Goal: Task Accomplishment & Management: Use online tool/utility

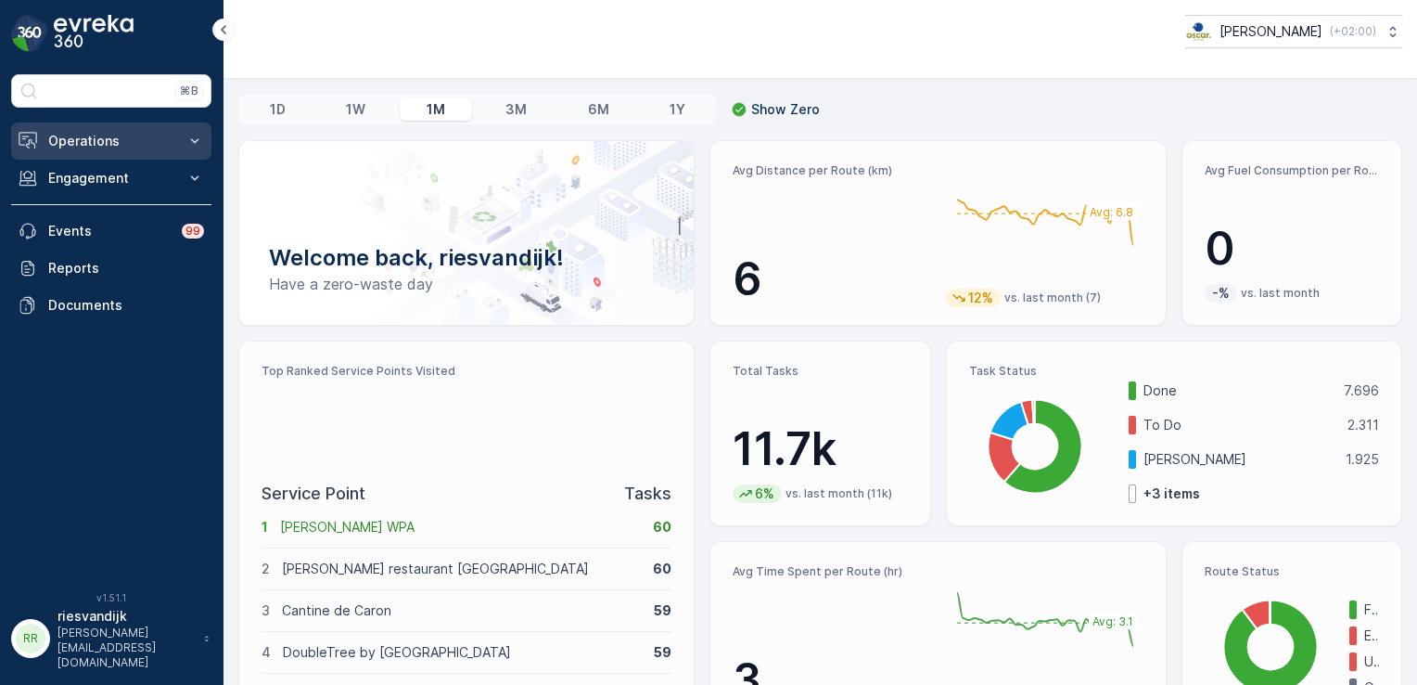
click at [150, 139] on p "Operations" at bounding box center [111, 141] width 126 height 19
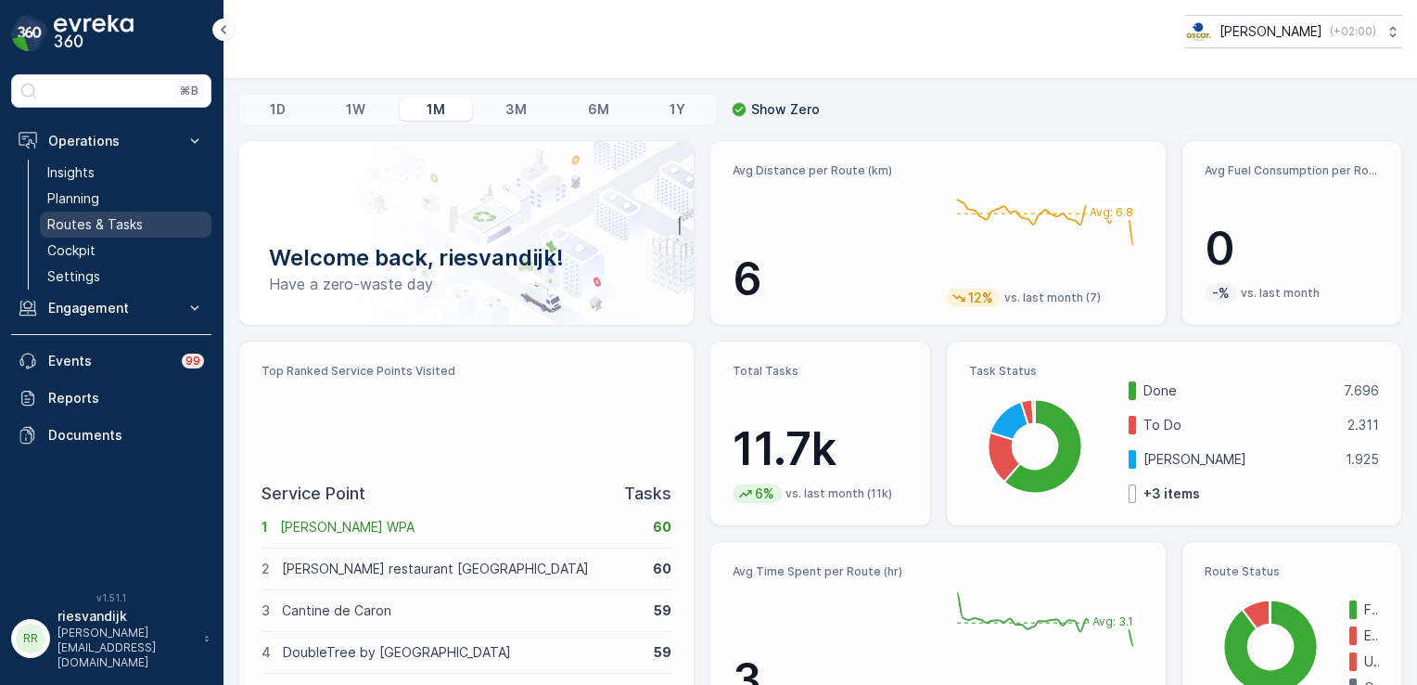
click at [96, 228] on p "Routes & Tasks" at bounding box center [95, 224] width 96 height 19
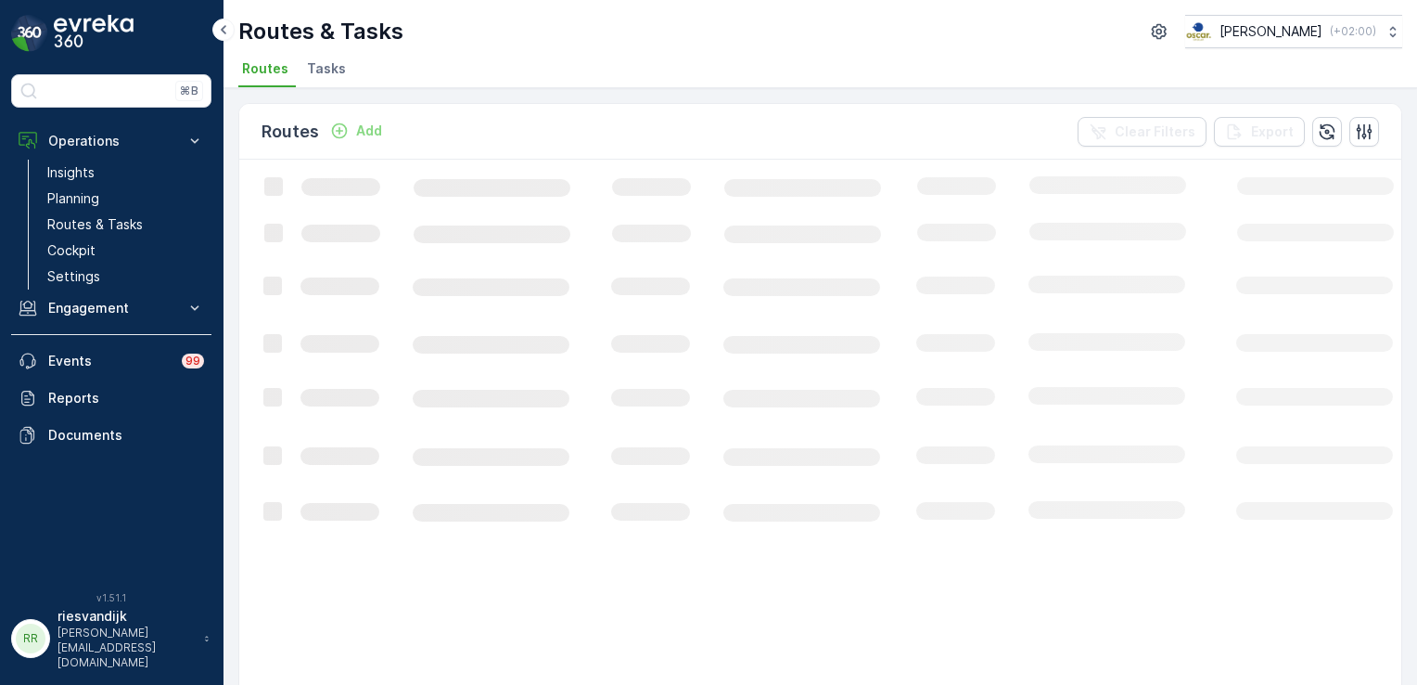
click at [320, 79] on li "Tasks" at bounding box center [328, 72] width 50 height 32
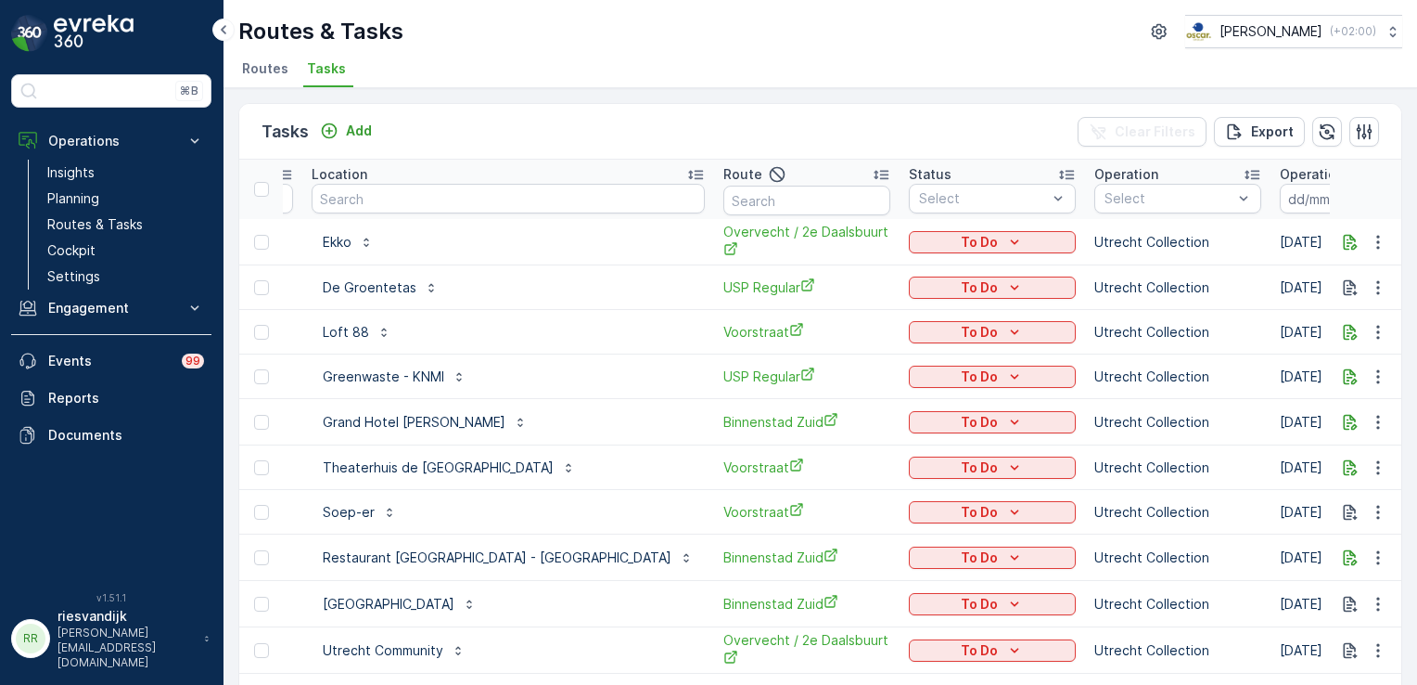
scroll to position [0, 170]
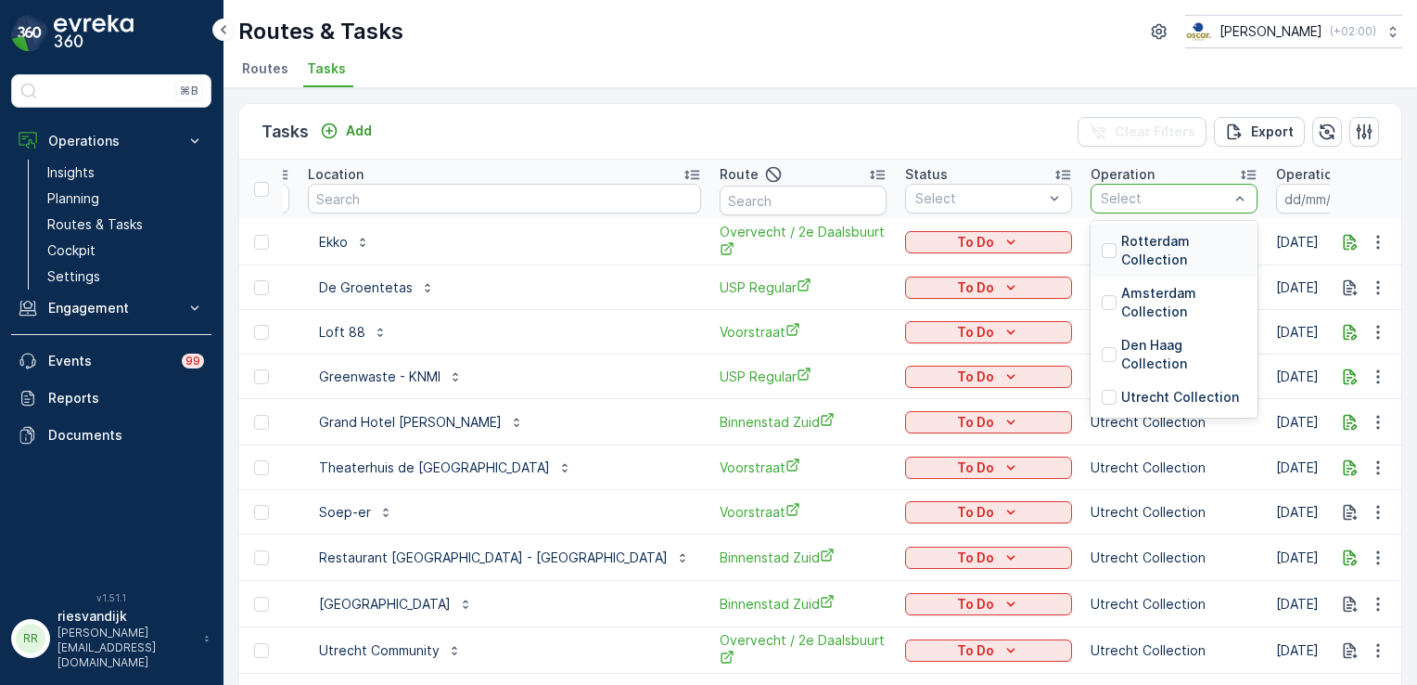
click at [1121, 247] on p "Rotterdam Collection" at bounding box center [1183, 250] width 125 height 37
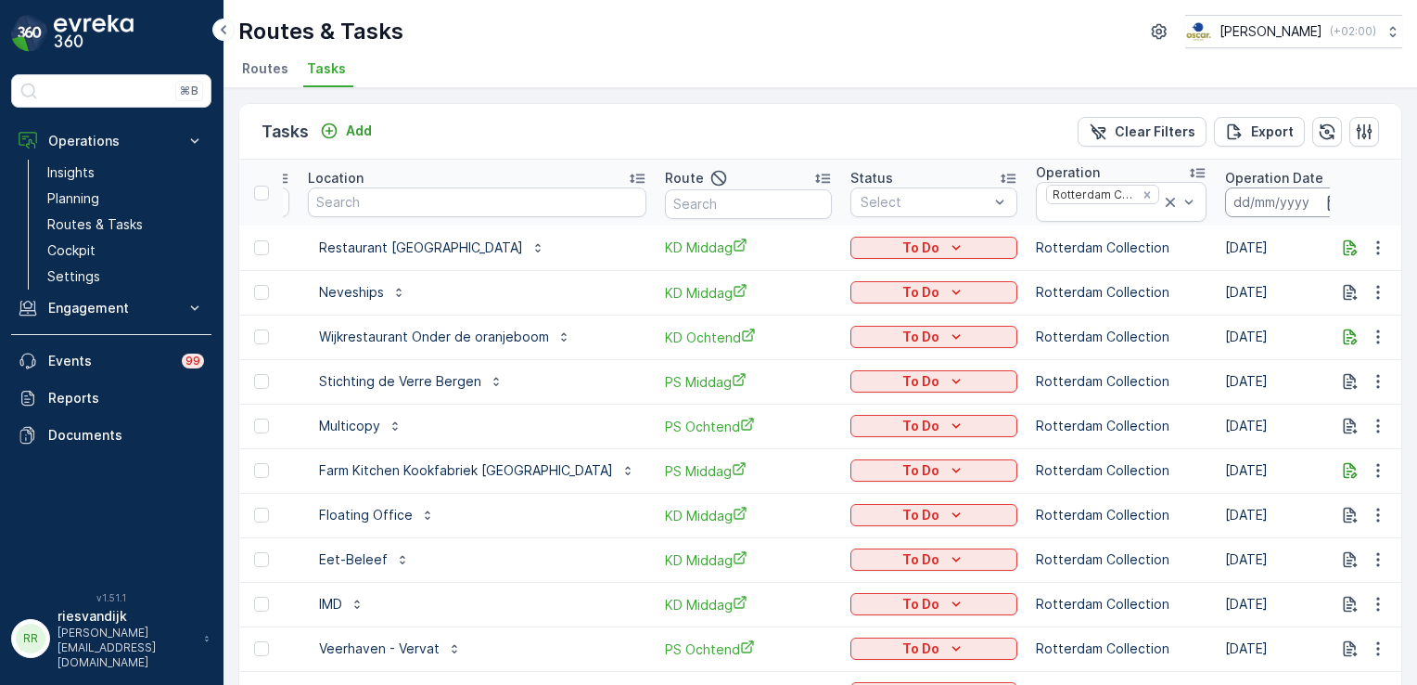
click at [1225, 202] on input at bounding box center [1288, 202] width 127 height 30
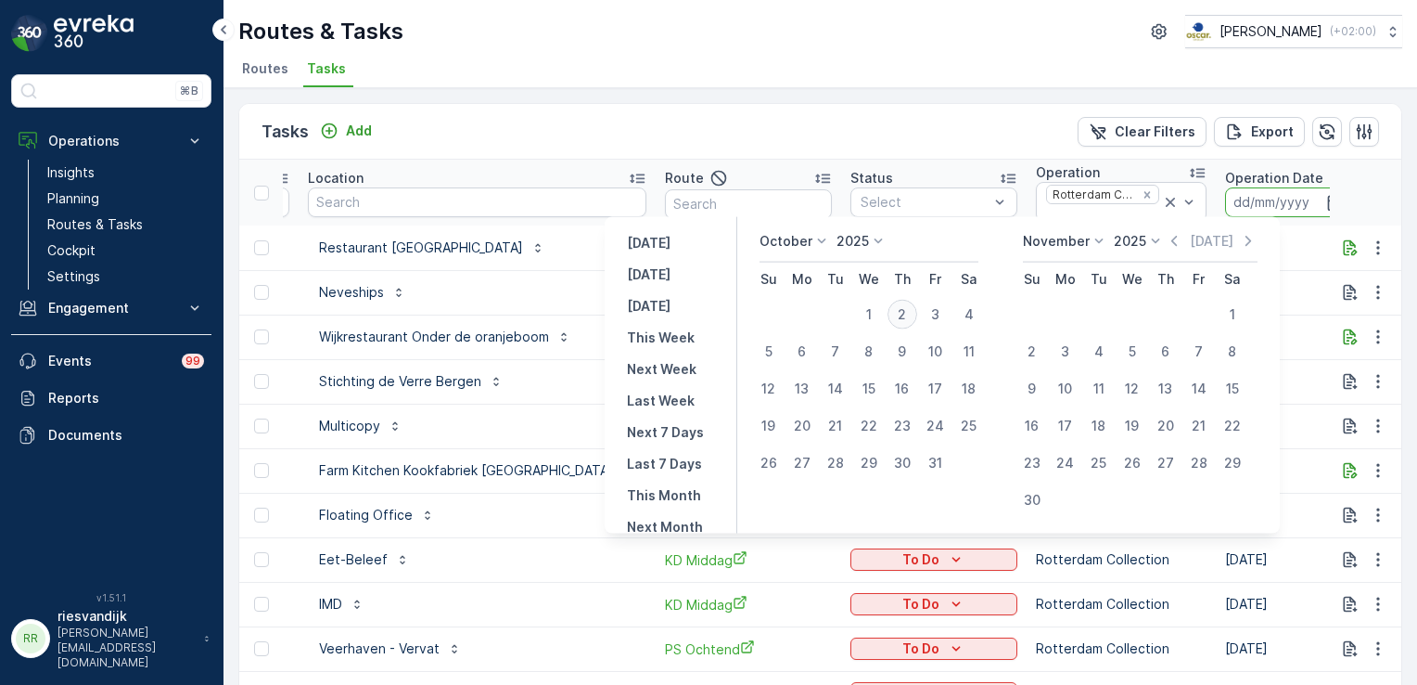
click at [917, 314] on div "2" at bounding box center [903, 315] width 30 height 30
type input "[DATE]"
click at [917, 314] on div "2" at bounding box center [903, 315] width 30 height 30
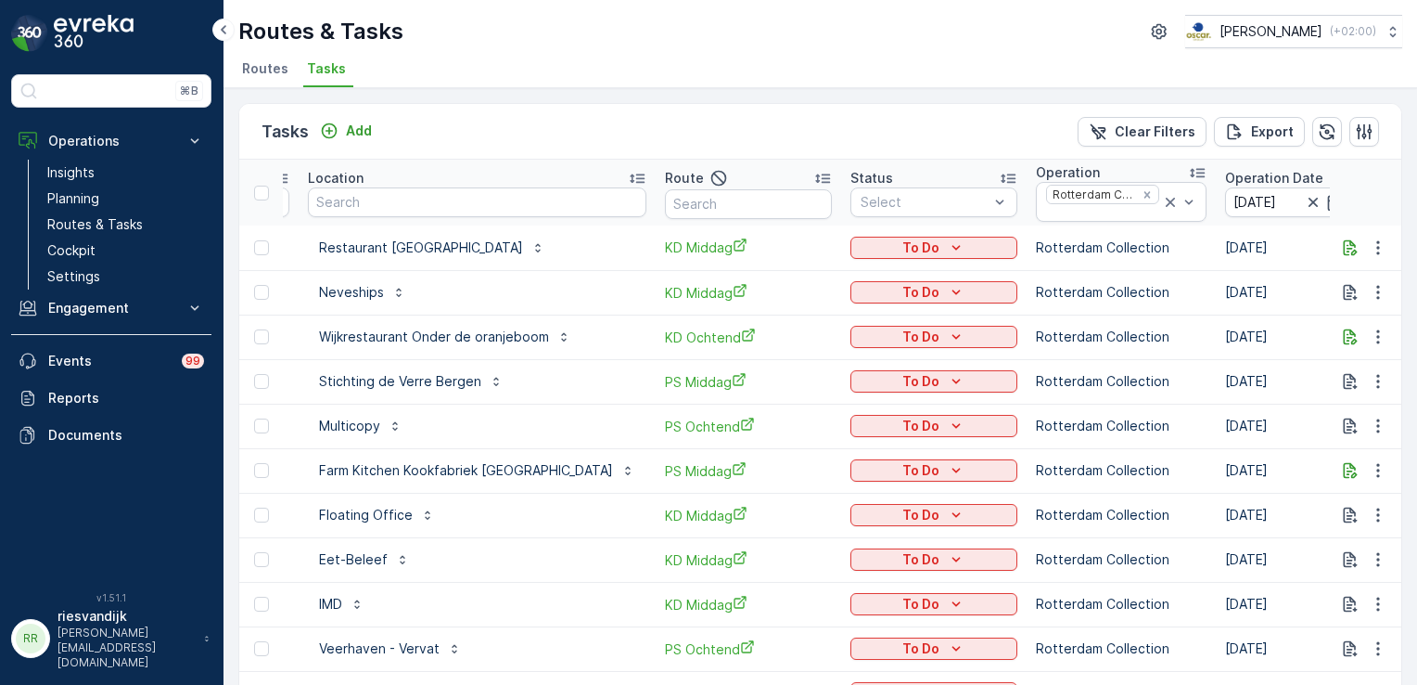
type input "[DATE]"
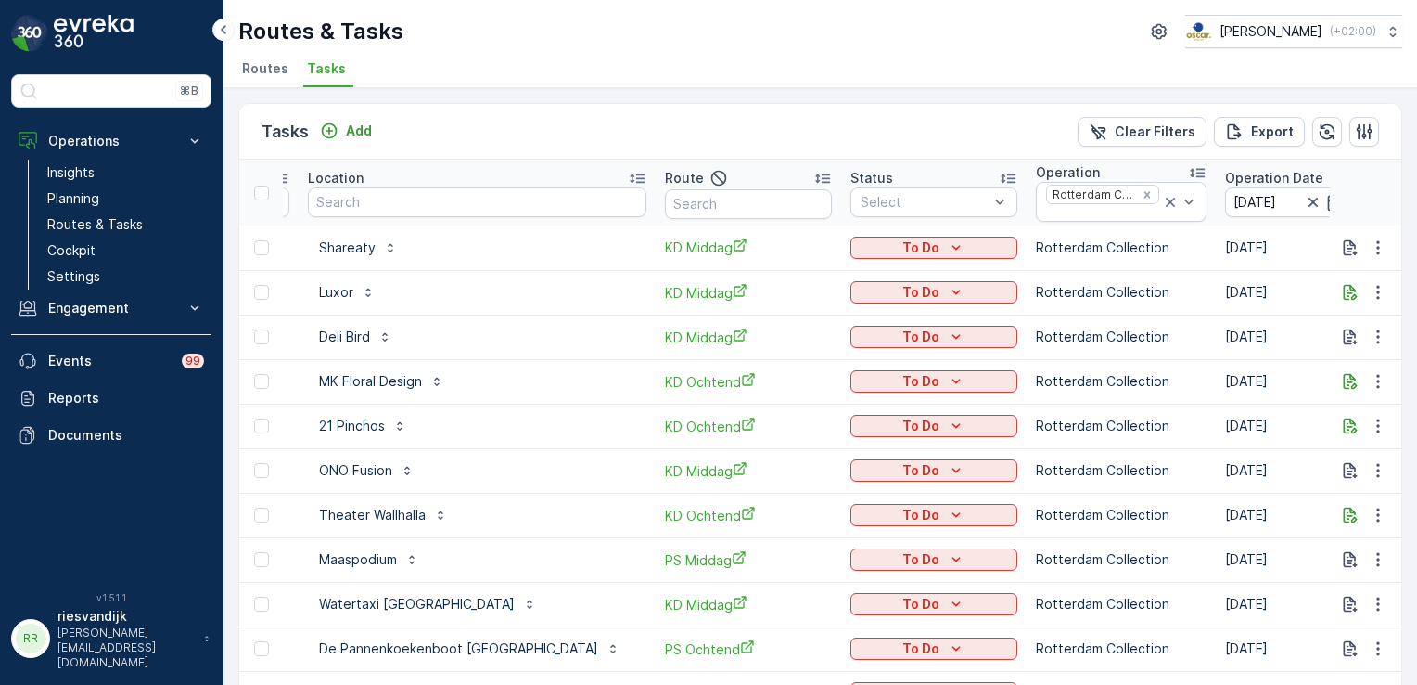
click at [673, 181] on div "Route" at bounding box center [748, 178] width 167 height 22
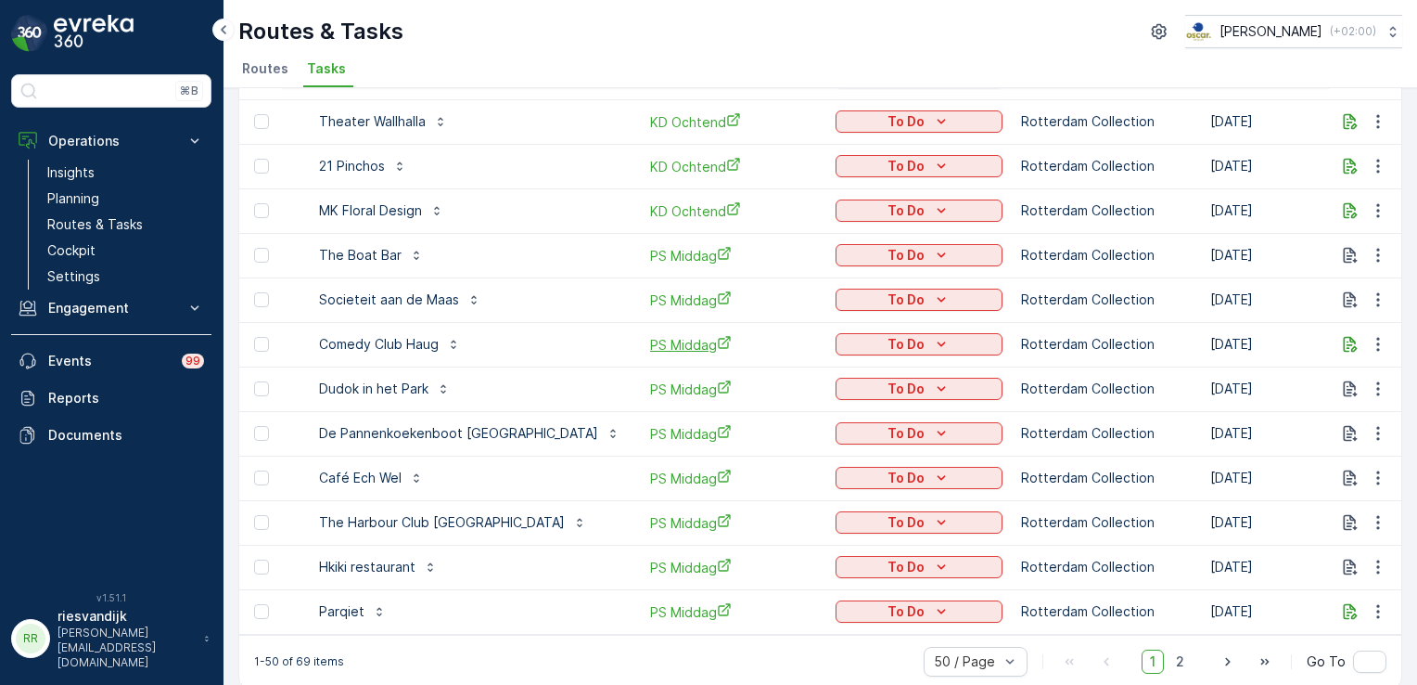
scroll to position [1841, 0]
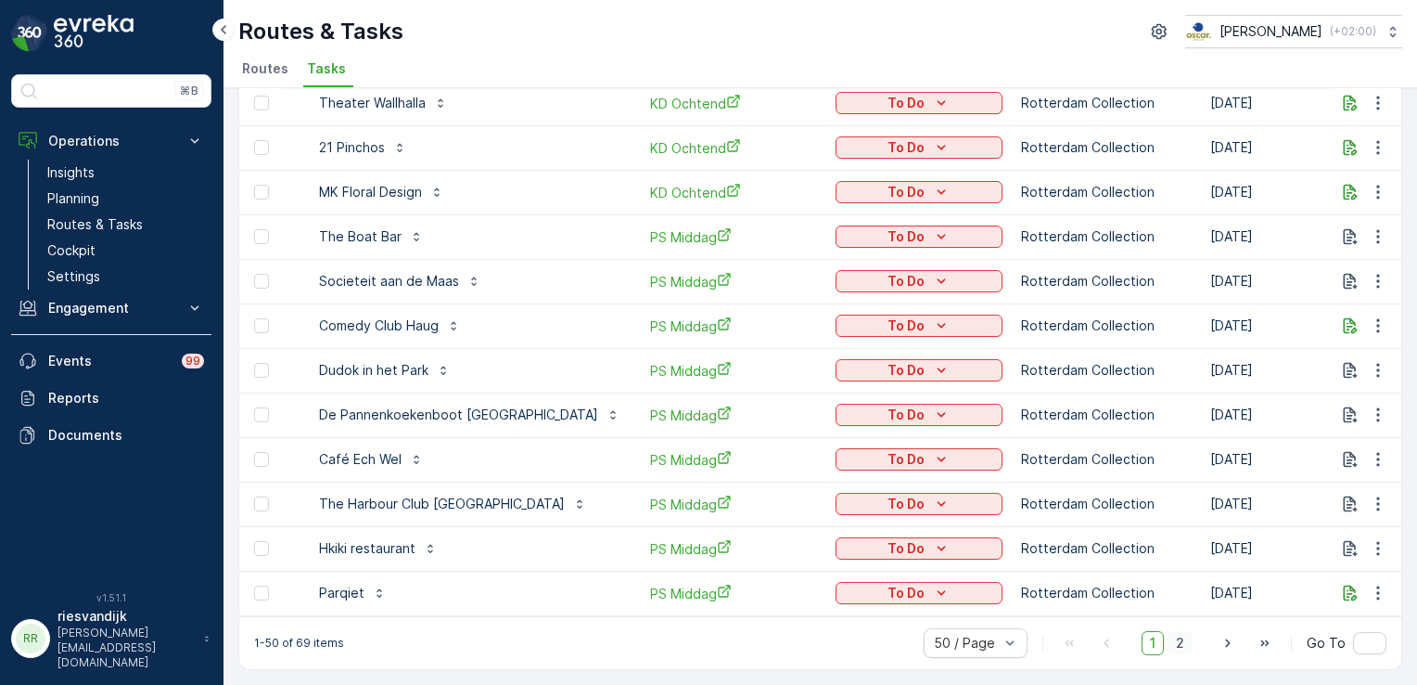
click at [1185, 647] on span "2" at bounding box center [1180, 643] width 25 height 24
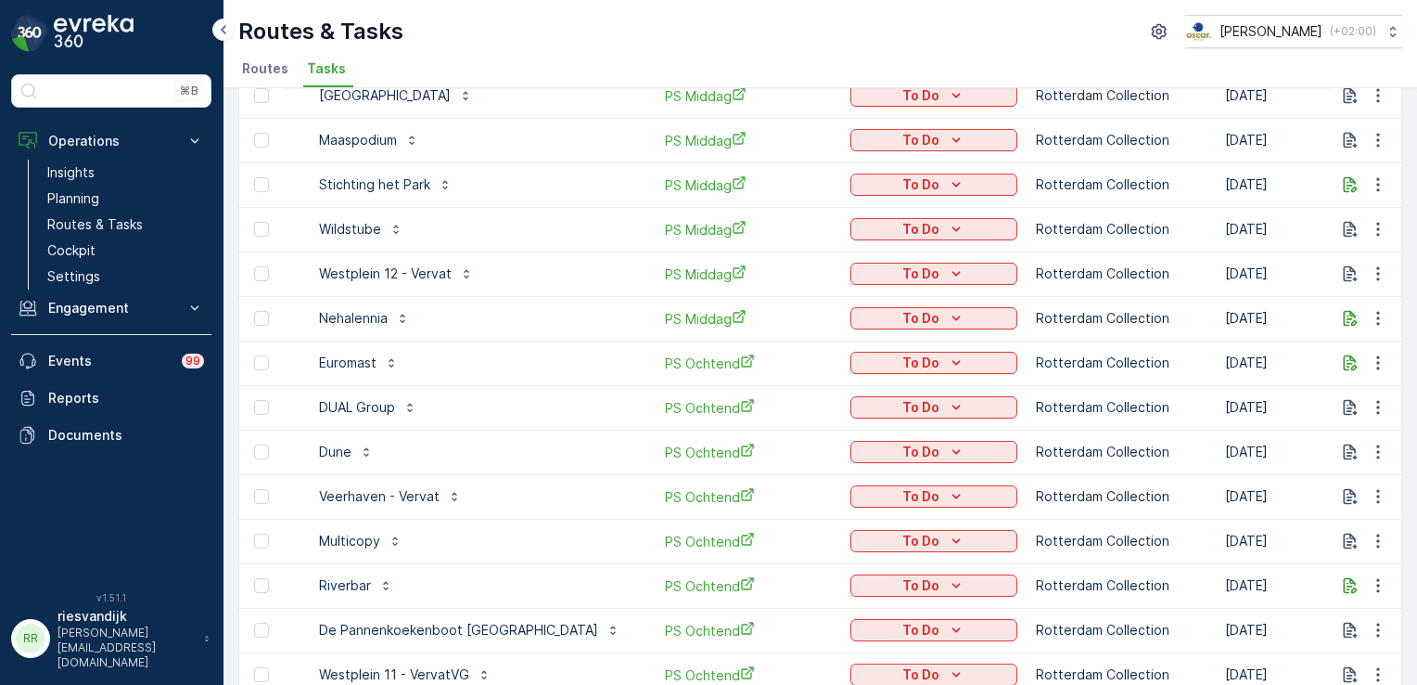
scroll to position [461, 0]
